Goal: Register for event/course

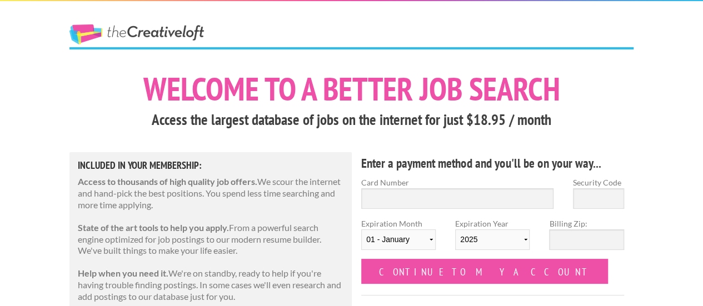
click at [141, 43] on link "The Creative Loft" at bounding box center [137, 34] width 135 height 20
